Goal: Use online tool/utility: Utilize a website feature to perform a specific function

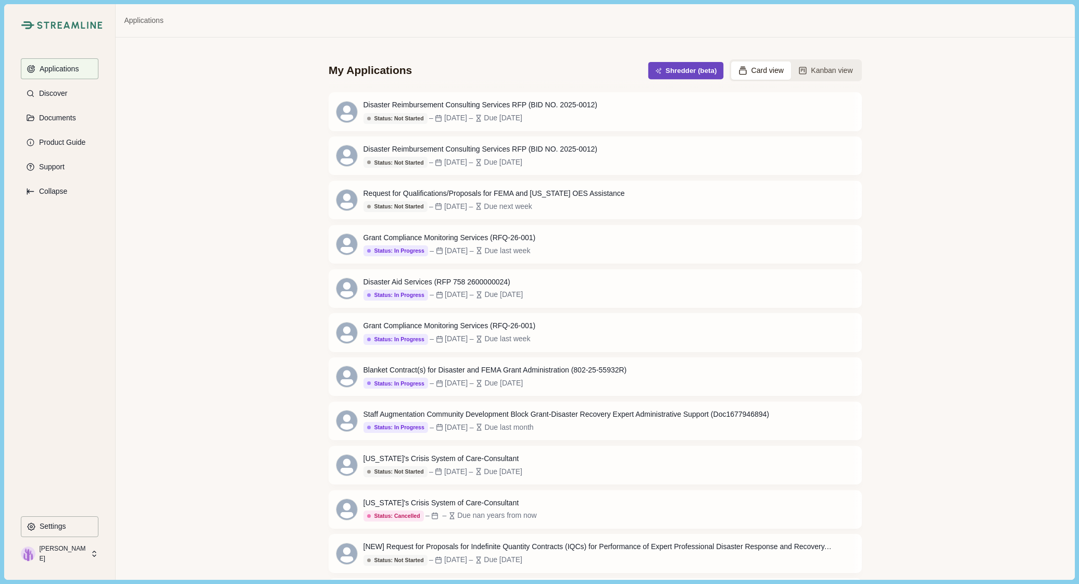
click at [685, 70] on button "Shredder (beta)" at bounding box center [687, 70] width 76 height 17
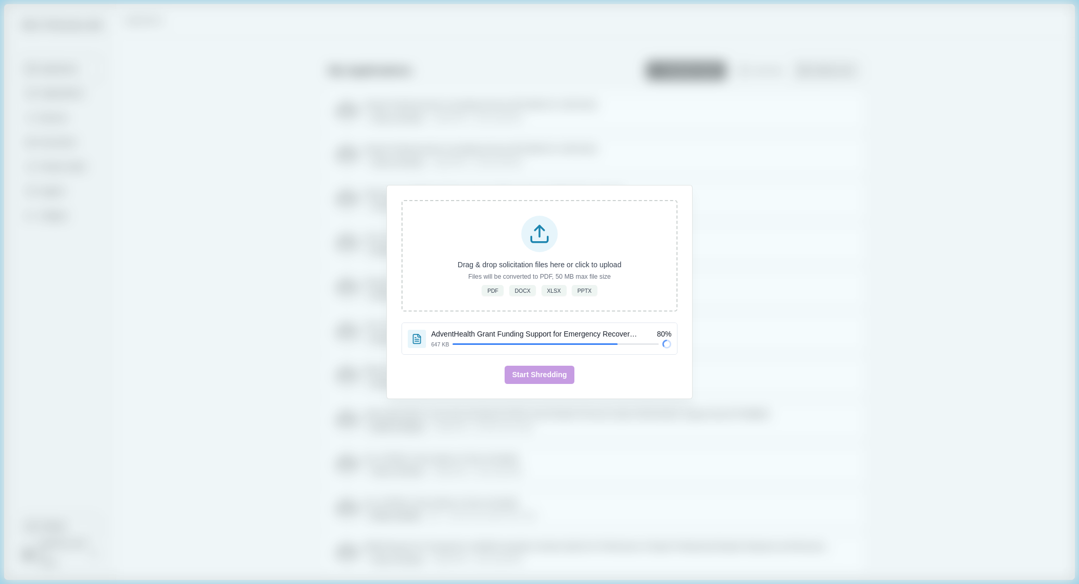
click at [1027, 198] on div "Drag & drop solicitation files here or click to upload Files will be converted …" at bounding box center [539, 292] width 1079 height 584
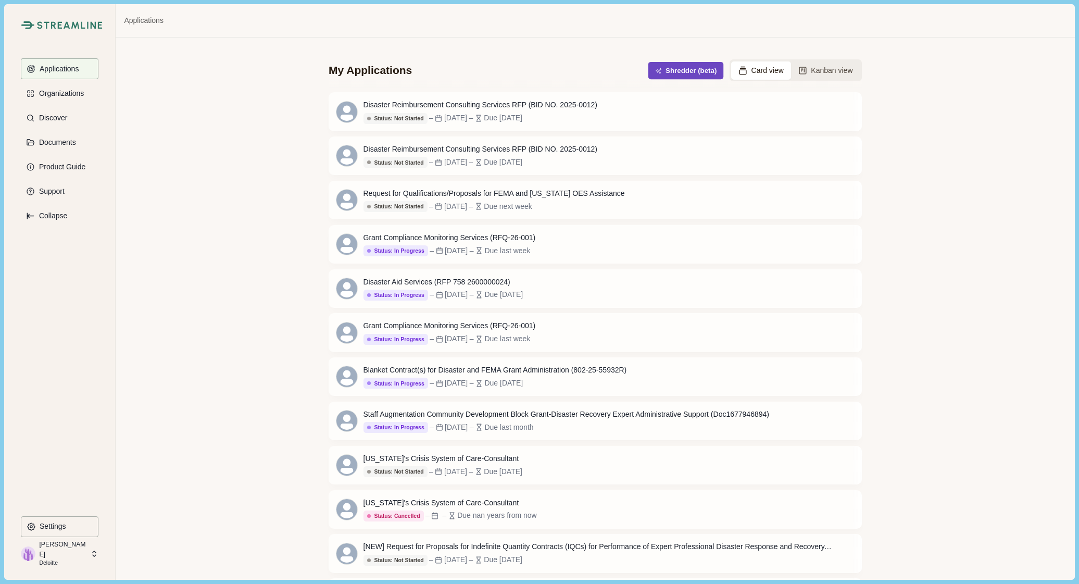
click at [682, 76] on button "Shredder (beta)" at bounding box center [687, 70] width 76 height 17
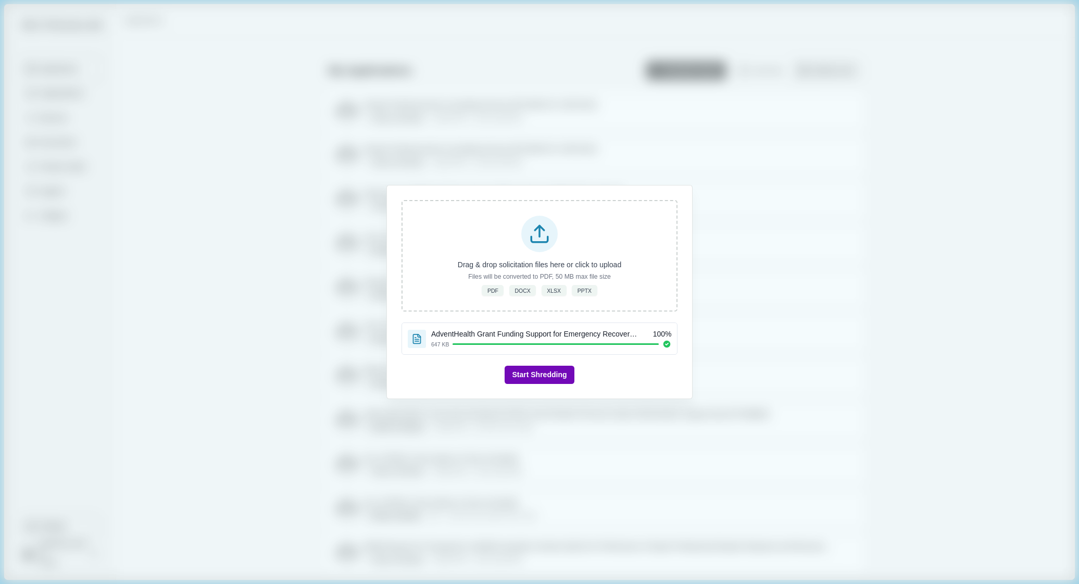
click at [557, 374] on button "Start Shredding" at bounding box center [539, 375] width 69 height 18
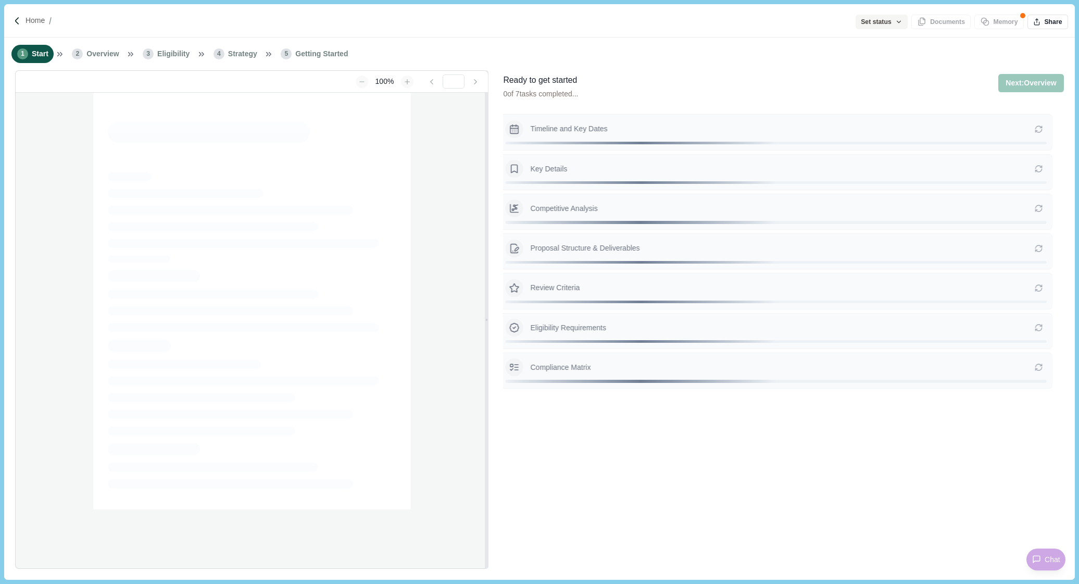
type input "**********"
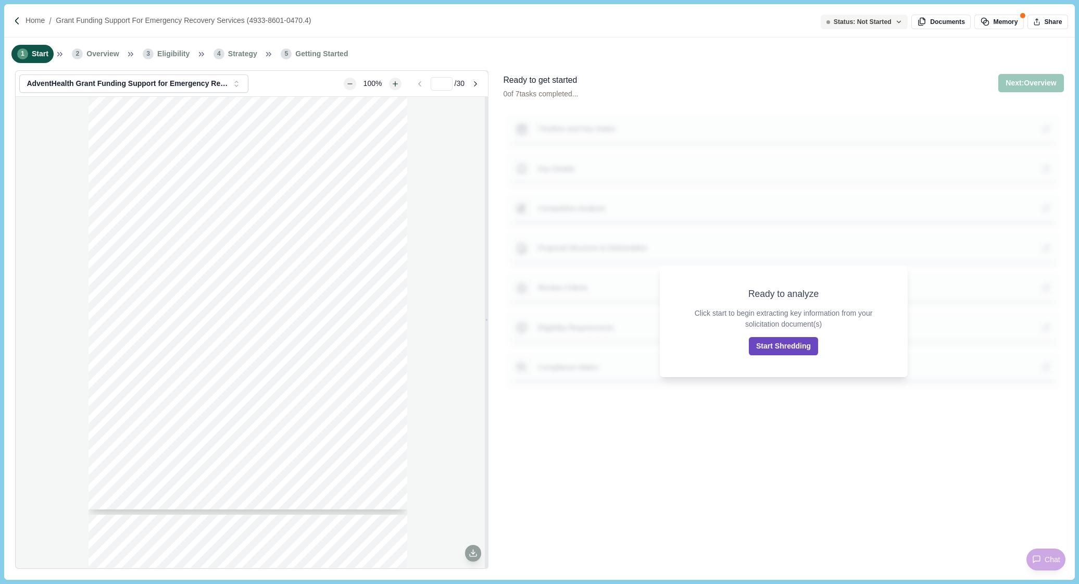
click at [777, 350] on button "Start Shredding" at bounding box center [783, 346] width 69 height 18
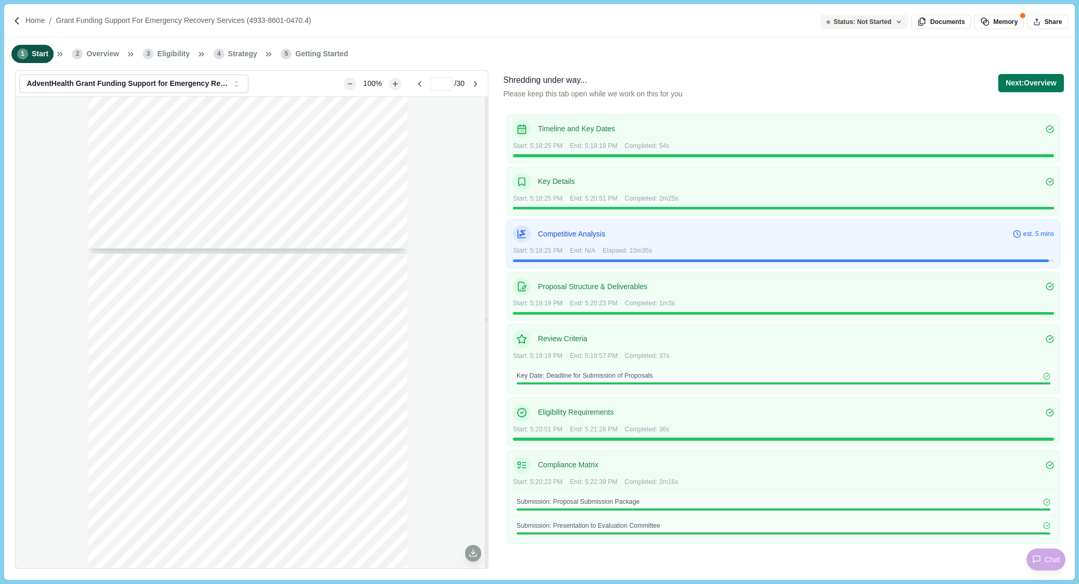
scroll to position [381, 0]
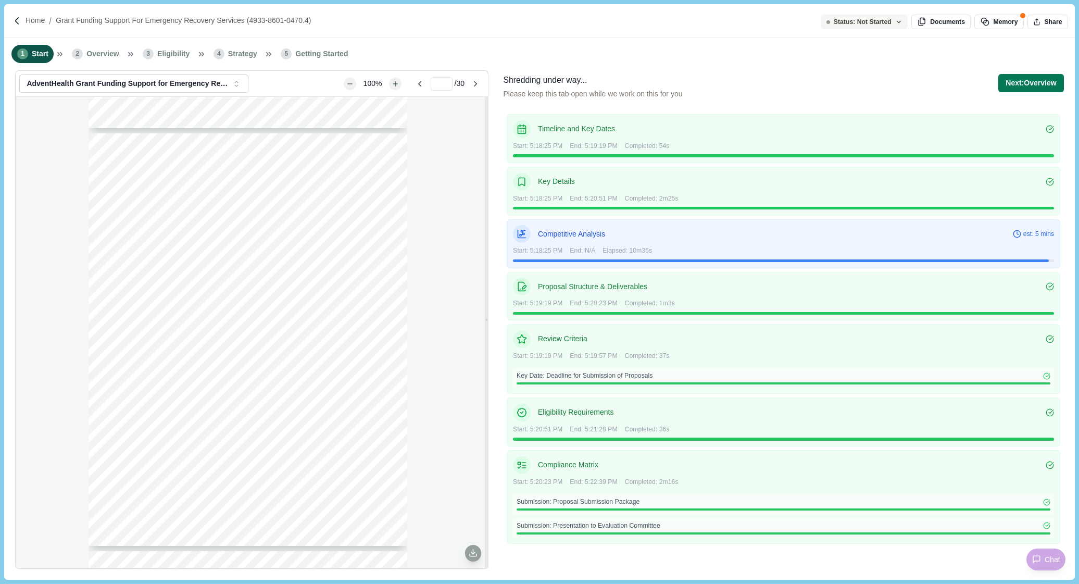
type input "*"
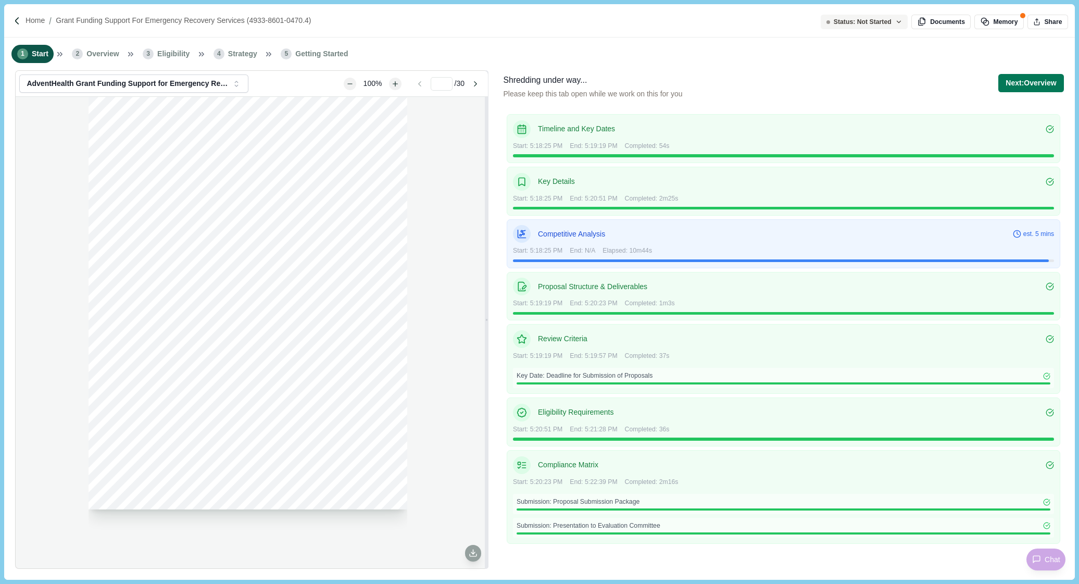
click at [45, 207] on div "0 4933 - 8601 - 0470.4 Request for Proposal s Grant Funding Support for Emergen…" at bounding box center [252, 332] width 473 height 471
click at [798, 231] on p "Competitive Analysis" at bounding box center [775, 234] width 475 height 11
click at [69, 255] on div "0 4933 - 8601 - 0470.4 Request for Proposal s Grant Funding Support for Emergen…" at bounding box center [252, 332] width 473 height 471
